Goal: Communication & Community: Answer question/provide support

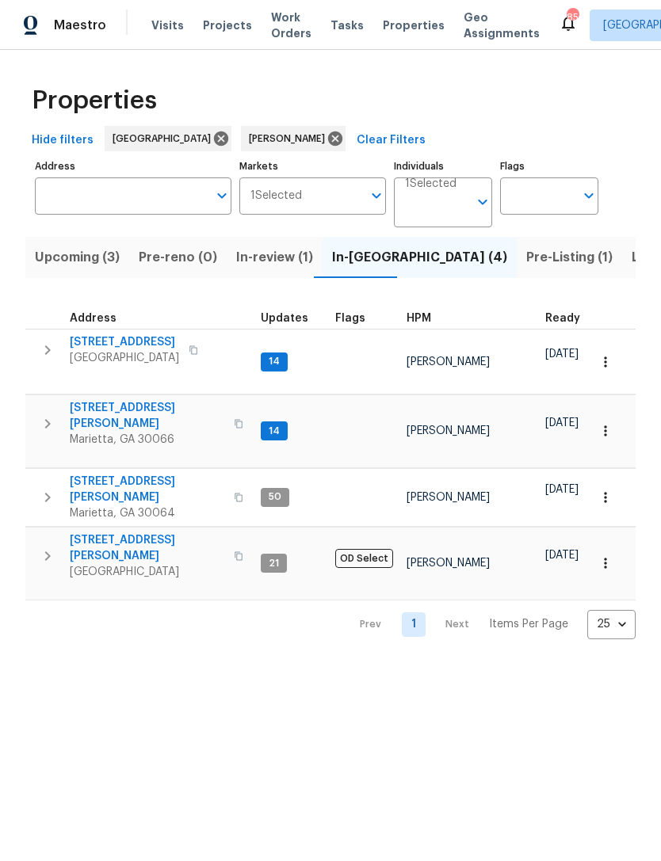
click at [115, 400] on span "[STREET_ADDRESS][PERSON_NAME]" at bounding box center [147, 416] width 154 height 32
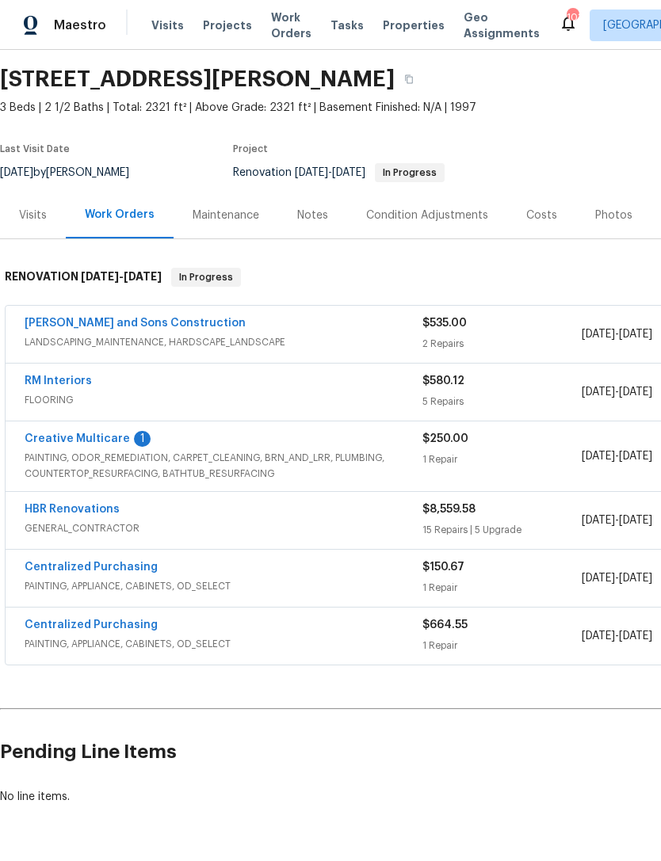
scroll to position [48, 0]
click at [70, 508] on link "HBR Renovations" at bounding box center [72, 509] width 95 height 11
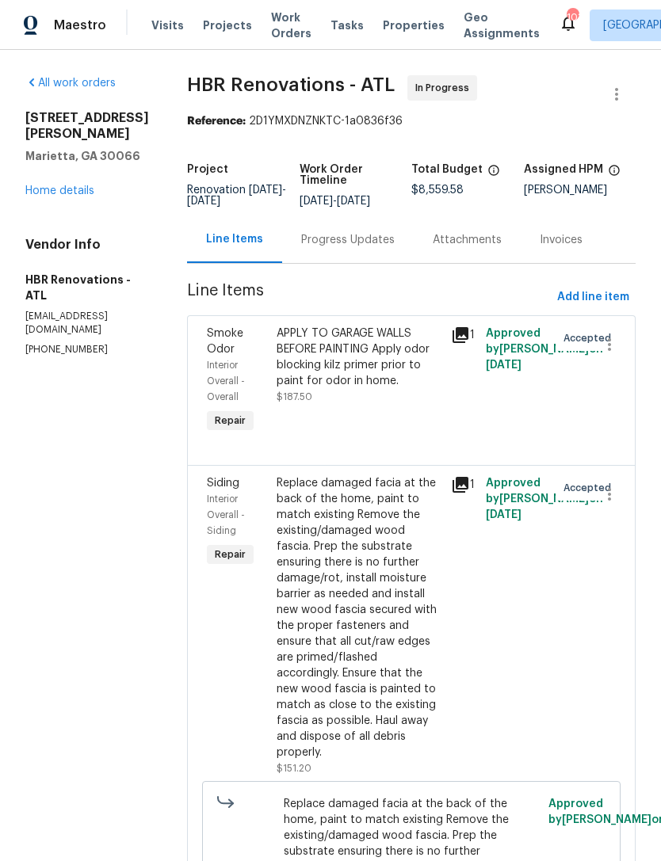
click at [318, 248] on div "Progress Updates" at bounding box center [347, 240] width 93 height 16
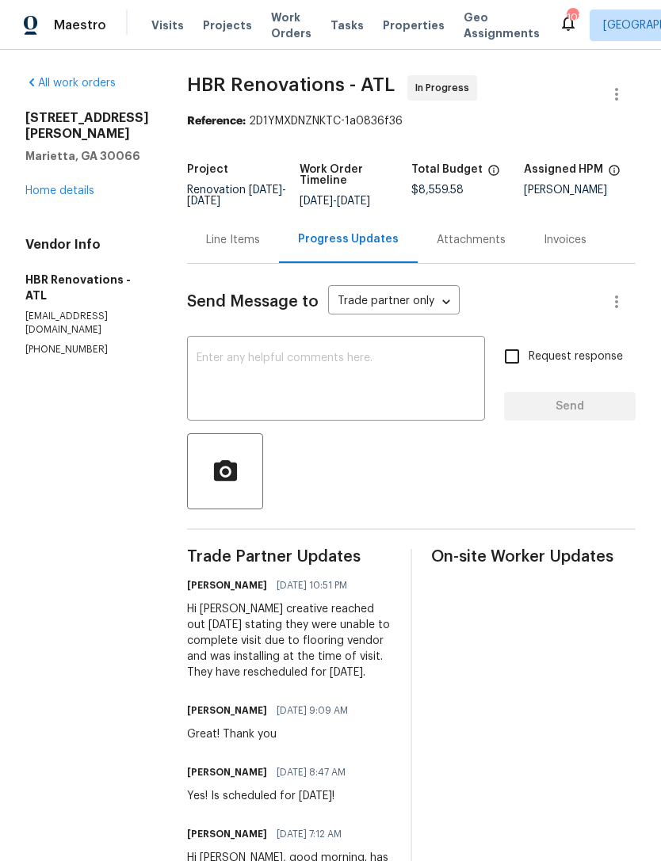
click at [62, 194] on link "Home details" at bounding box center [59, 190] width 69 height 11
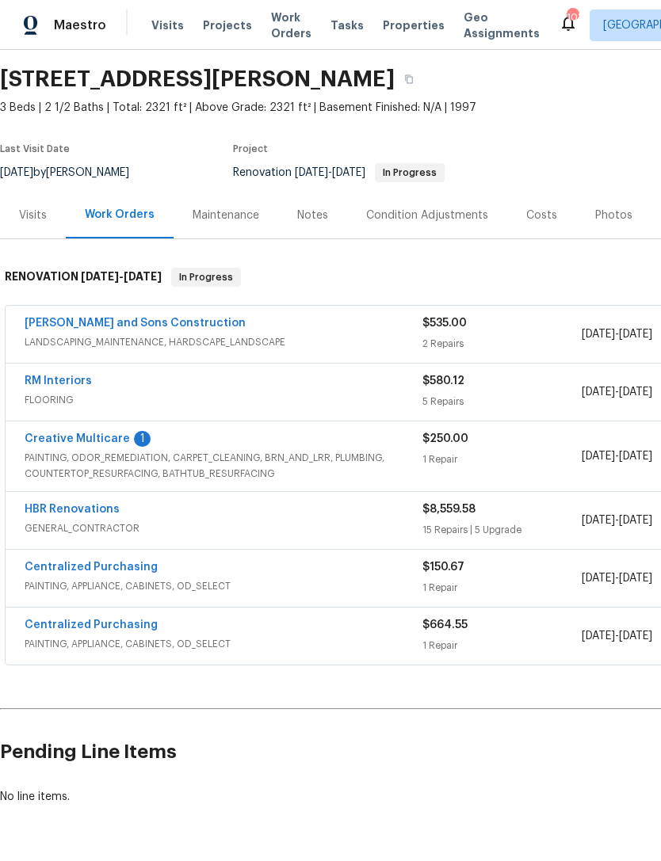
scroll to position [48, 0]
click at [59, 384] on link "RM Interiors" at bounding box center [58, 380] width 67 height 11
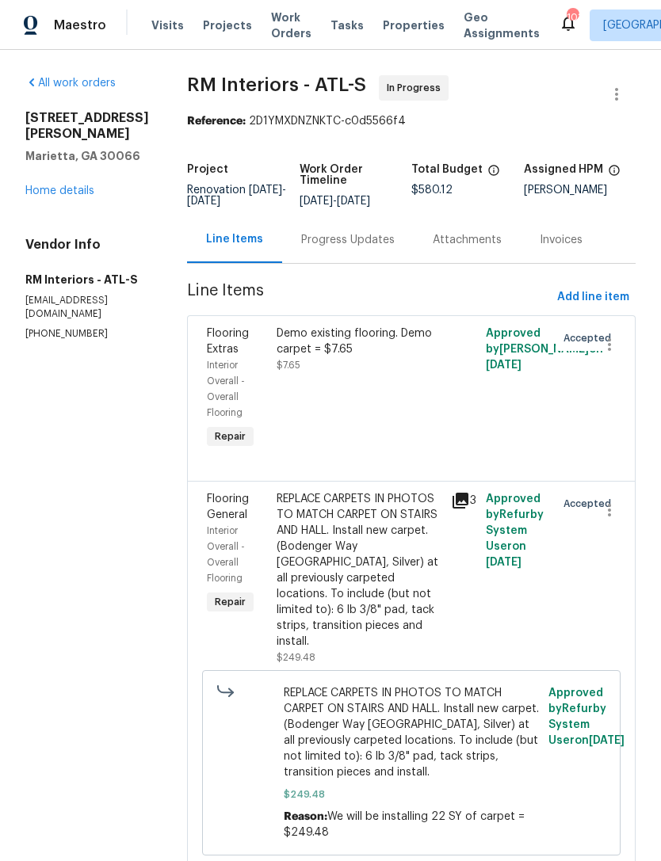
click at [358, 234] on div "Progress Updates" at bounding box center [347, 240] width 93 height 16
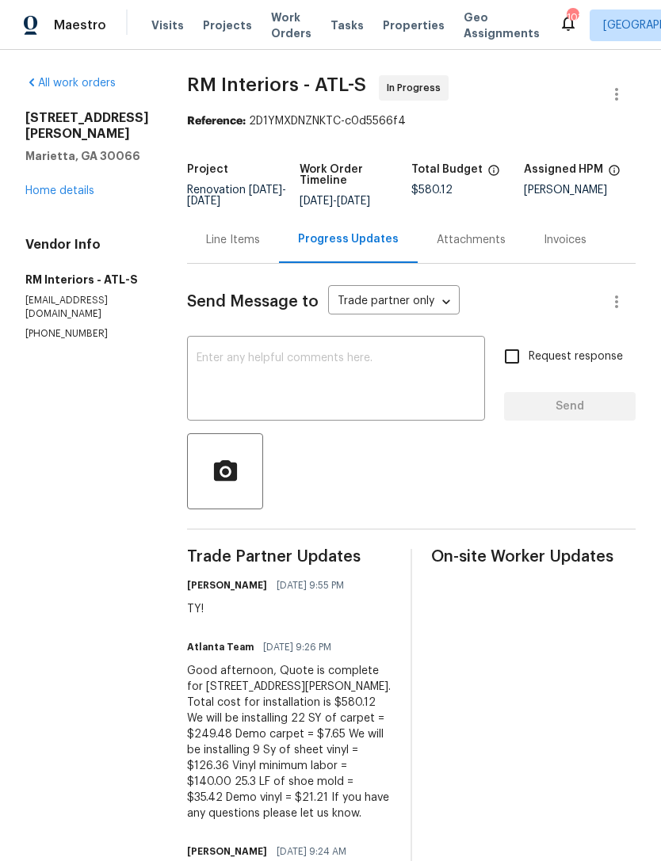
click at [224, 367] on textarea at bounding box center [335, 379] width 279 height 55
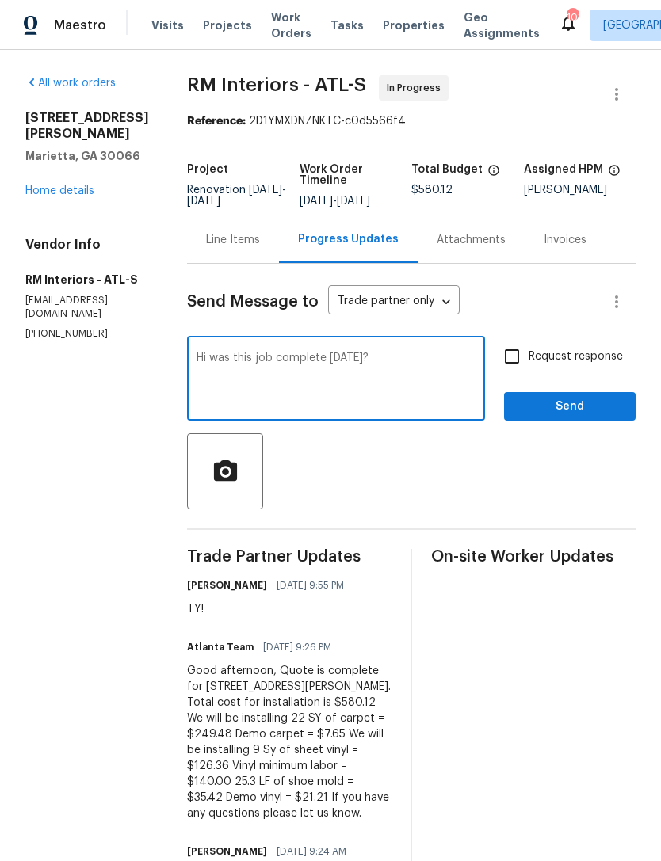
type textarea "Hi was this job complete yesterday?"
click at [515, 353] on input "Request response" at bounding box center [511, 356] width 33 height 33
checkbox input "true"
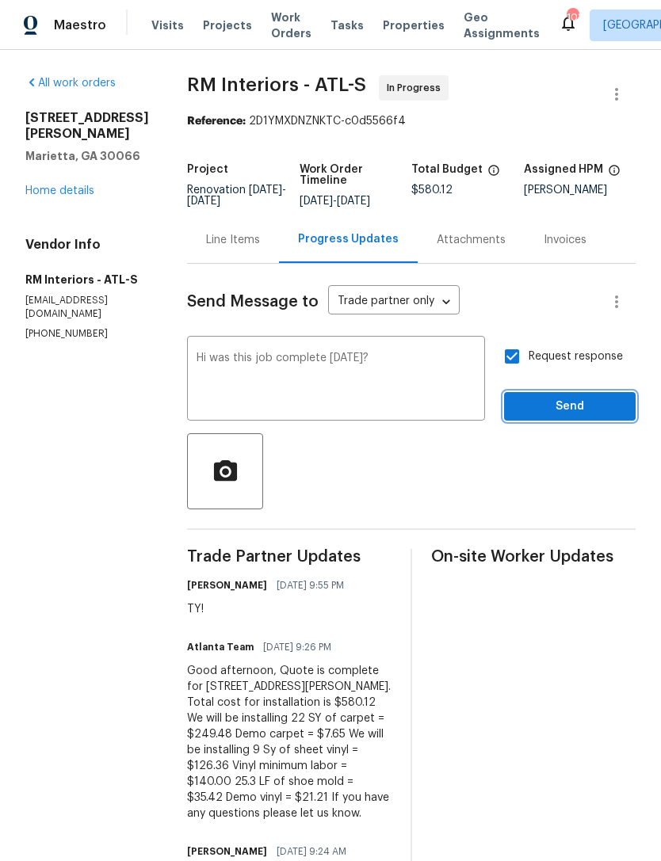
click at [578, 409] on span "Send" at bounding box center [569, 407] width 106 height 20
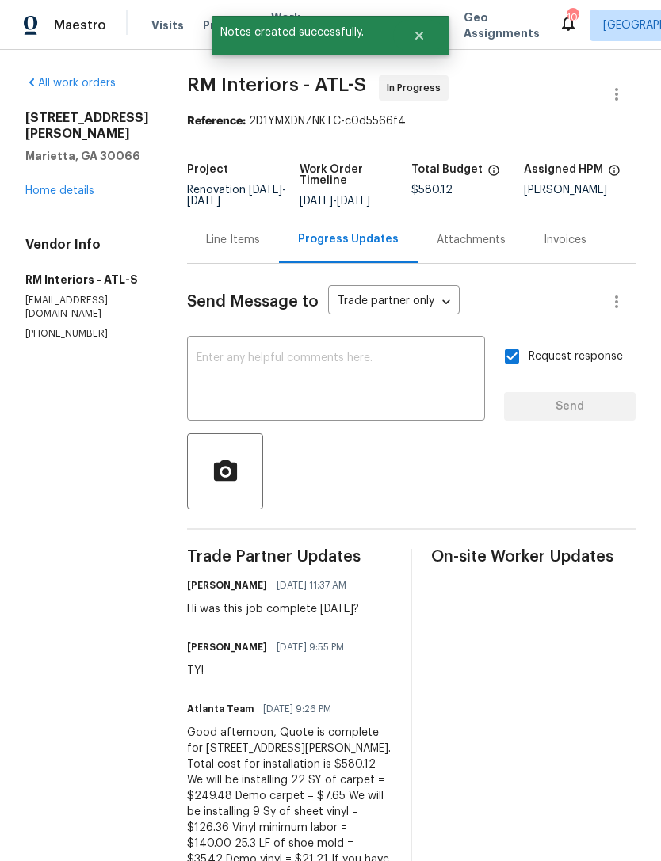
click at [58, 195] on link "Home details" at bounding box center [59, 190] width 69 height 11
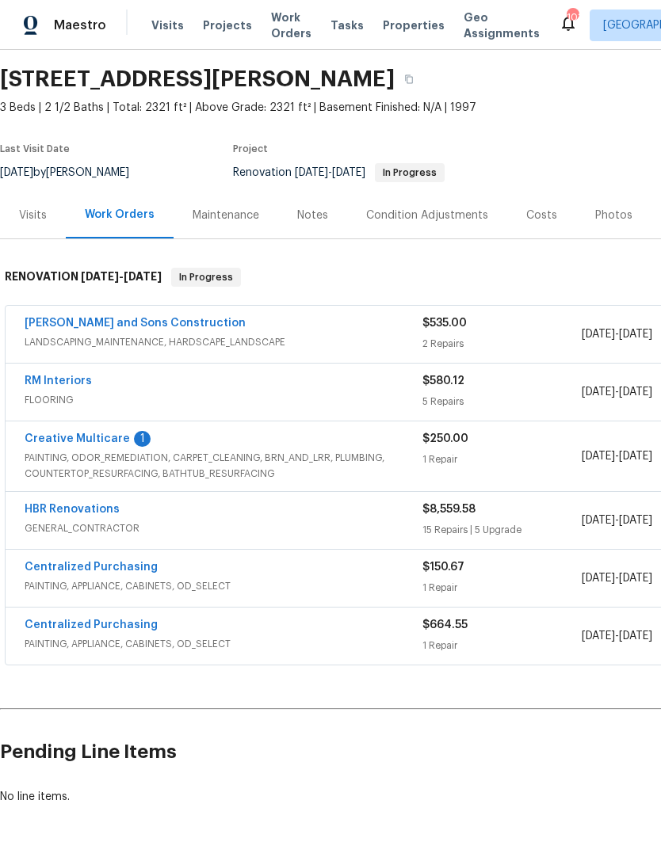
scroll to position [48, 0]
click at [30, 223] on div "Visits" at bounding box center [33, 215] width 66 height 47
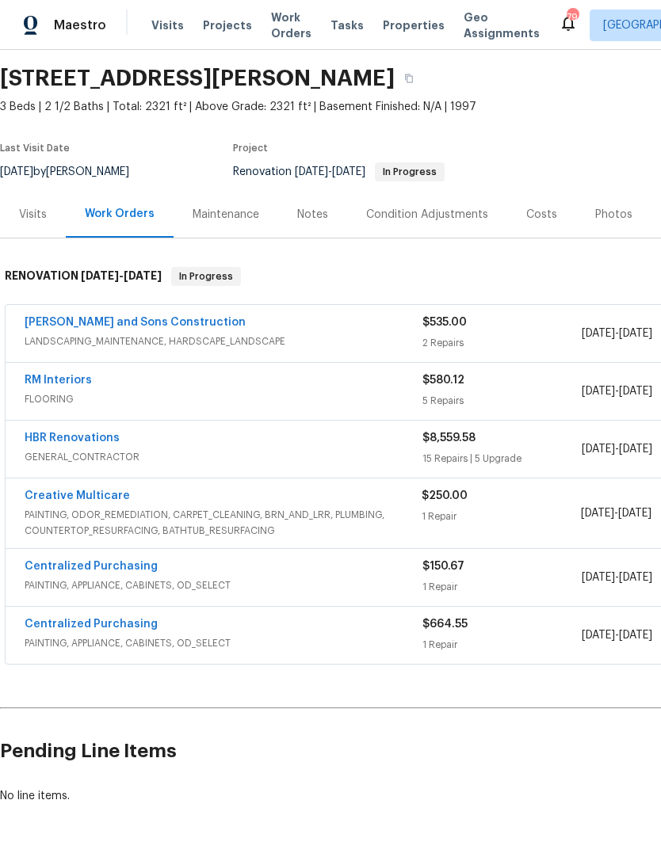
scroll to position [48, 0]
click at [79, 433] on link "HBR Renovations" at bounding box center [72, 438] width 95 height 11
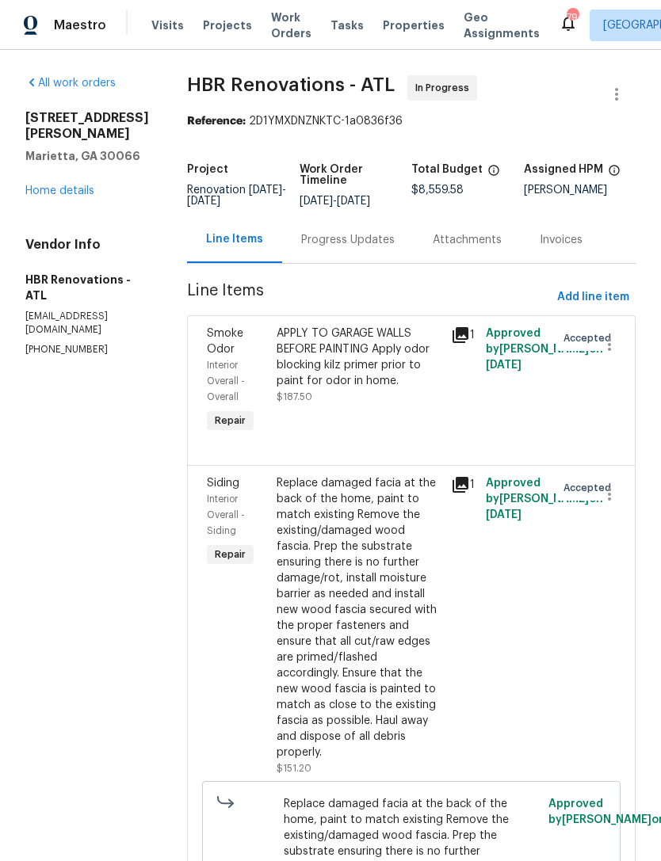
click at [374, 248] on div "Progress Updates" at bounding box center [347, 240] width 93 height 16
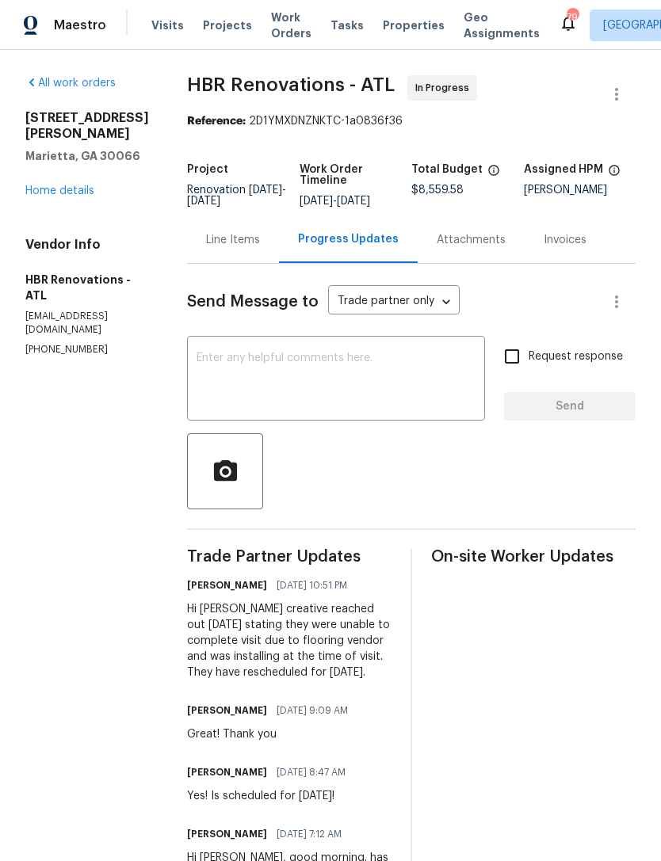
click at [58, 189] on link "Home details" at bounding box center [59, 190] width 69 height 11
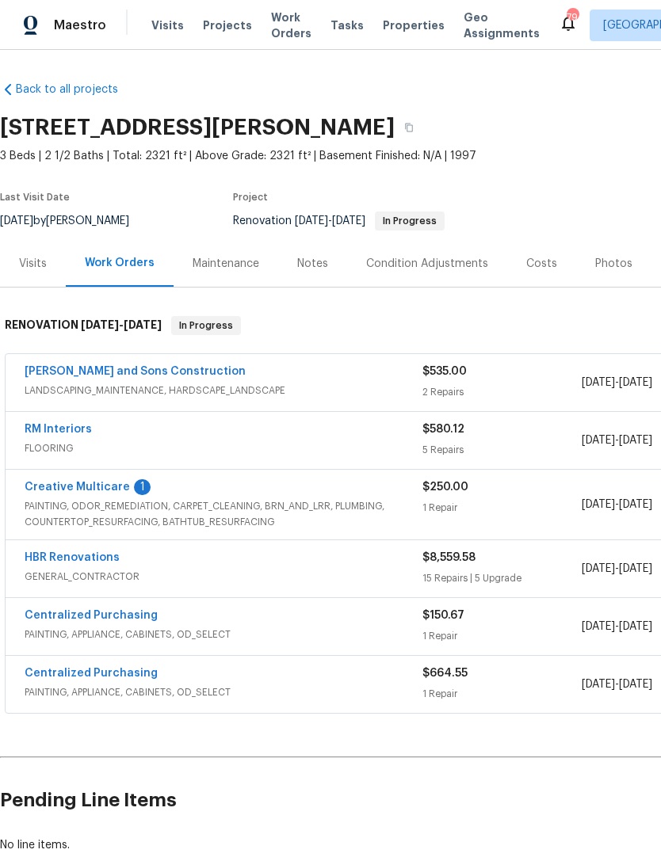
click at [90, 491] on link "Creative Multicare" at bounding box center [77, 487] width 105 height 11
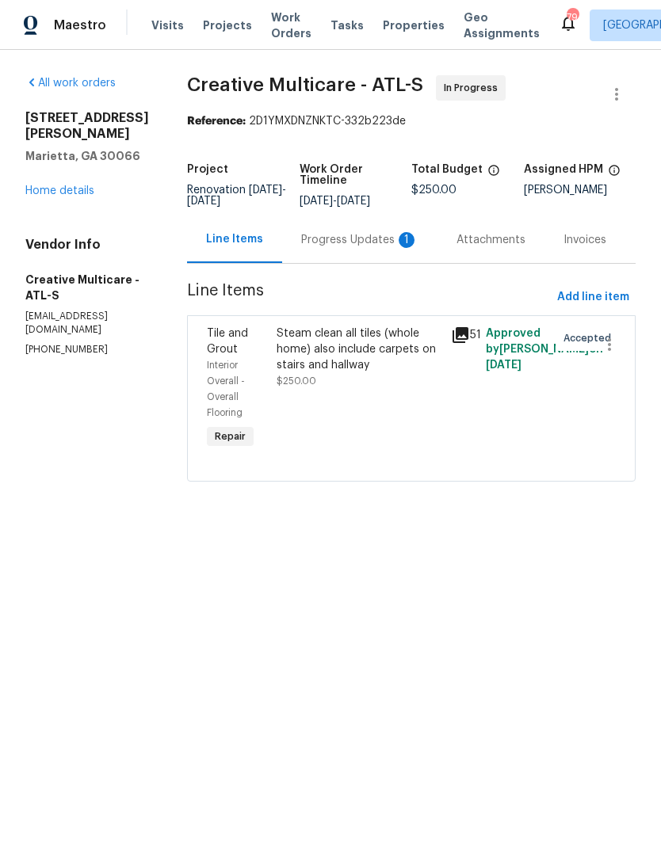
click at [348, 246] on div "Progress Updates 1" at bounding box center [359, 240] width 117 height 16
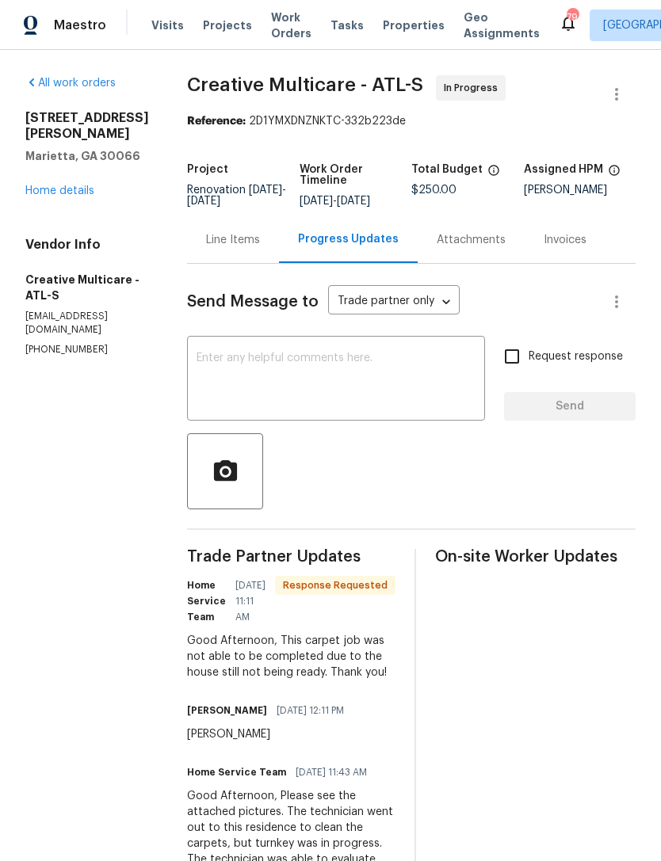
click at [264, 379] on textarea at bounding box center [335, 379] width 279 height 55
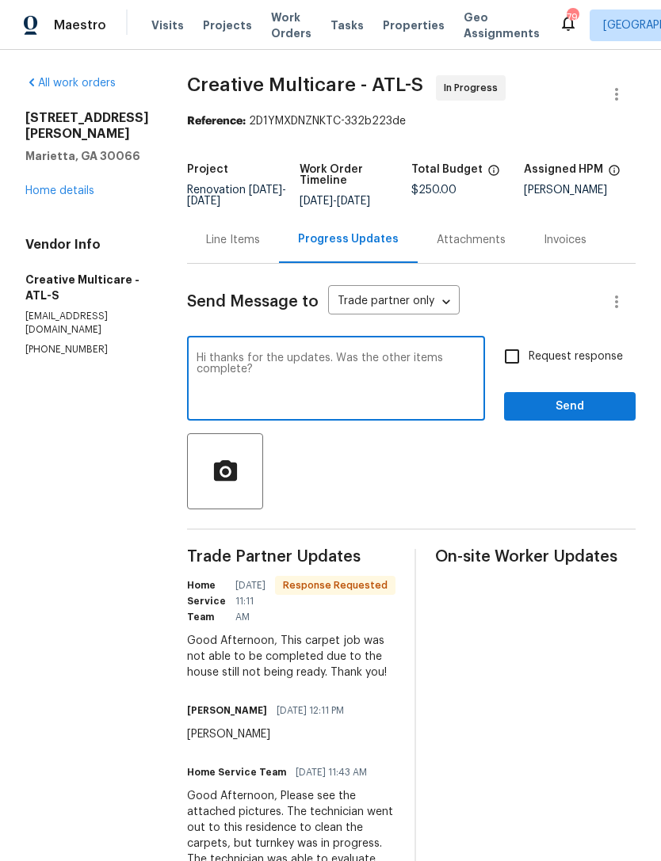
click at [361, 382] on textarea "Hi thanks for the updates. Was the other items complete?" at bounding box center [335, 379] width 279 height 55
type textarea "Hi thanks for the updates. Was the other items complete?"
click at [513, 367] on input "Request response" at bounding box center [511, 356] width 33 height 33
checkbox input "true"
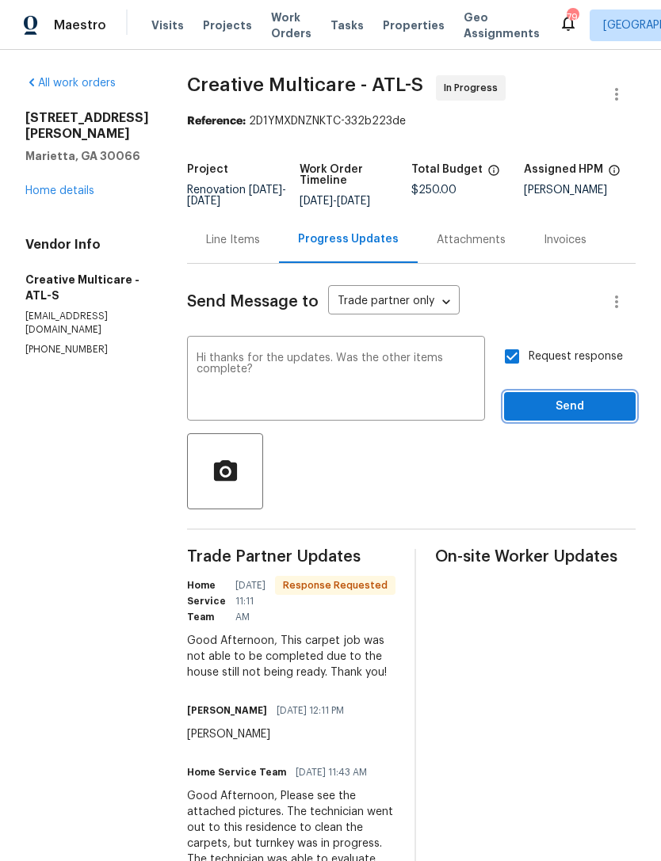
click at [565, 413] on span "Send" at bounding box center [569, 407] width 106 height 20
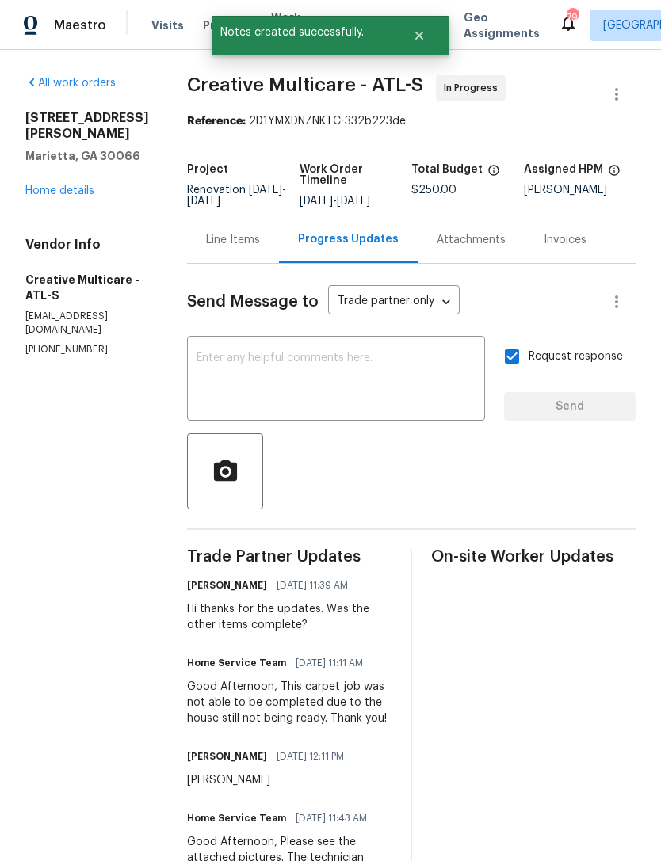
click at [58, 185] on link "Home details" at bounding box center [59, 190] width 69 height 11
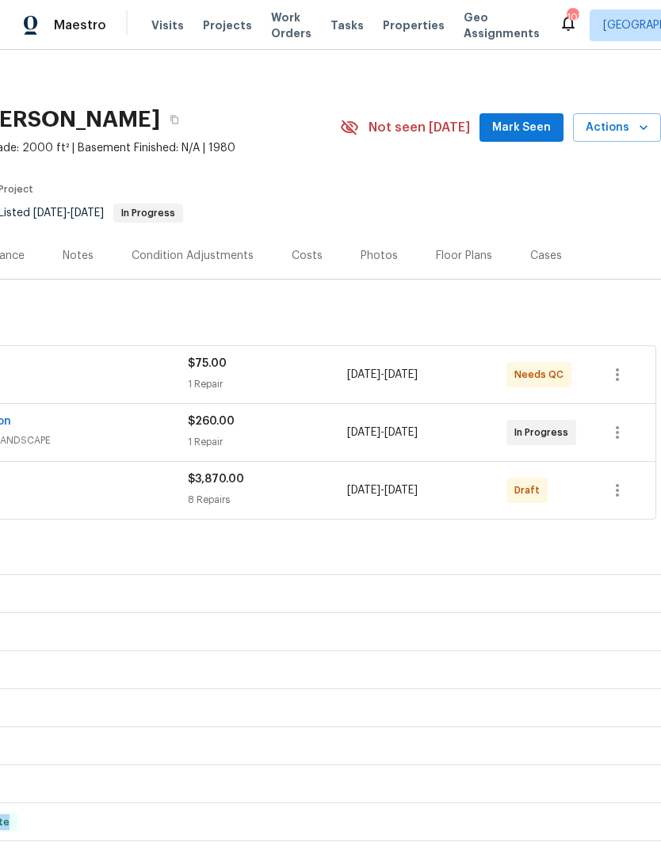
scroll to position [7, 234]
click at [306, 252] on div "Costs" at bounding box center [306, 257] width 31 height 16
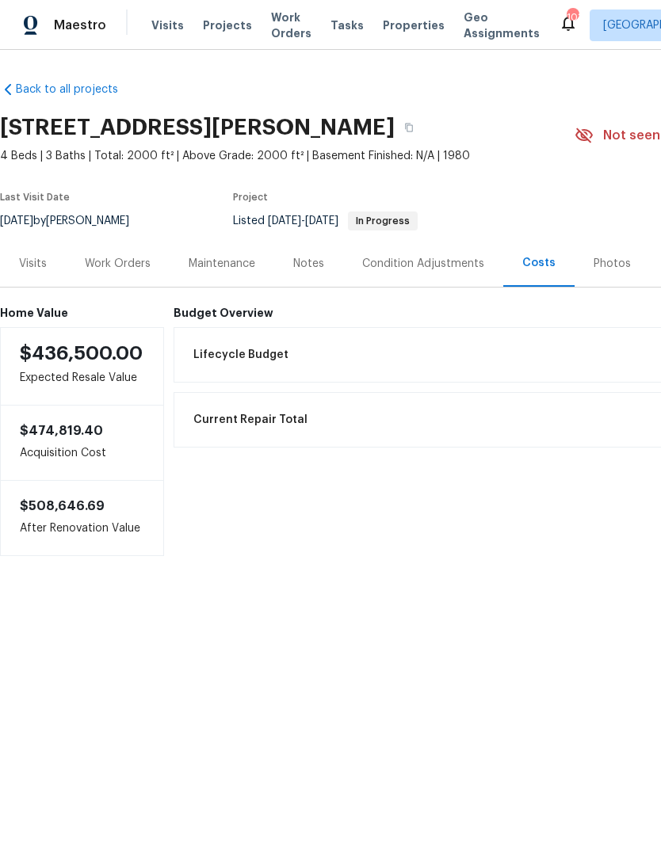
click at [302, 271] on div "Notes" at bounding box center [308, 264] width 31 height 16
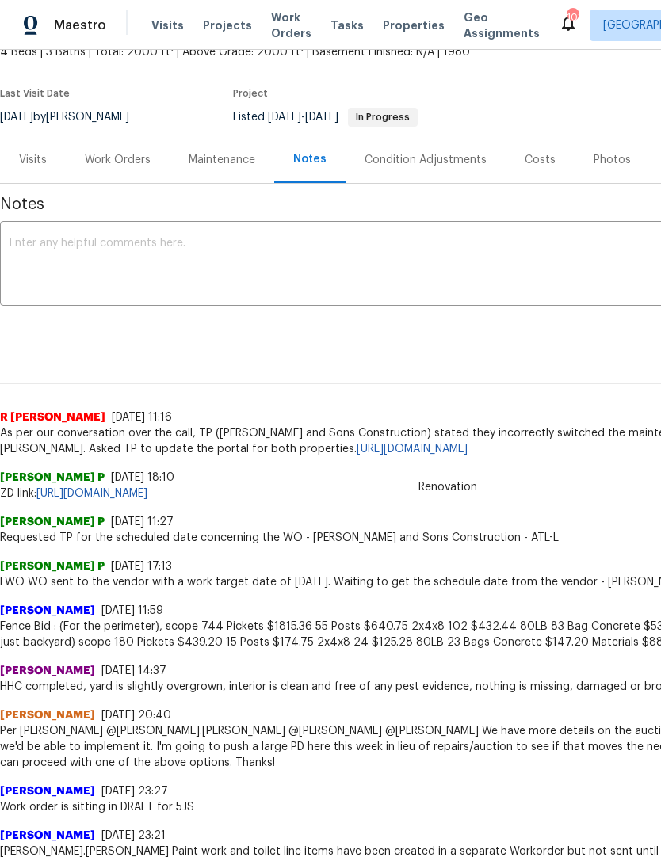
scroll to position [105, 0]
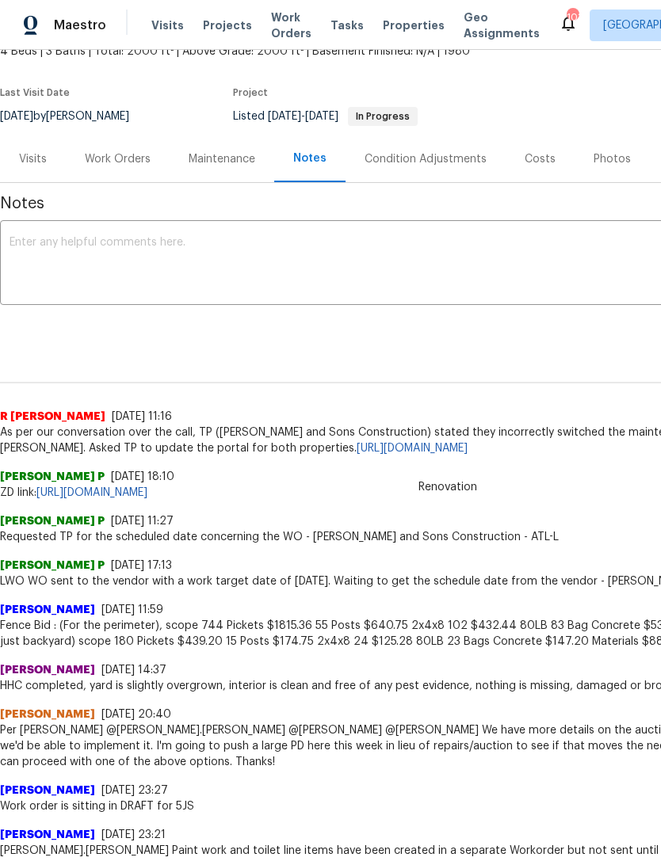
click at [29, 161] on div "Visits" at bounding box center [33, 159] width 28 height 16
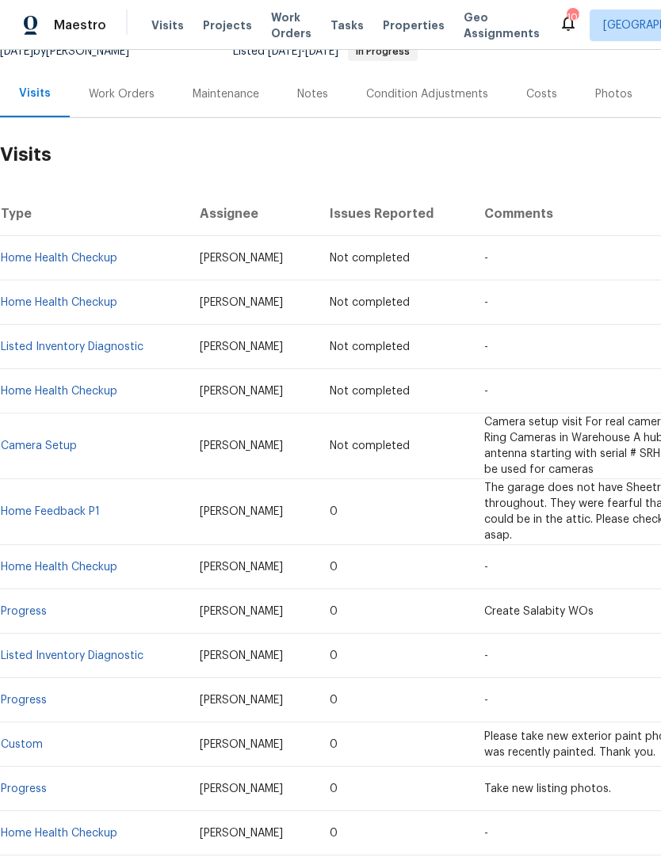
scroll to position [169, 0]
